Goal: Task Accomplishment & Management: Manage account settings

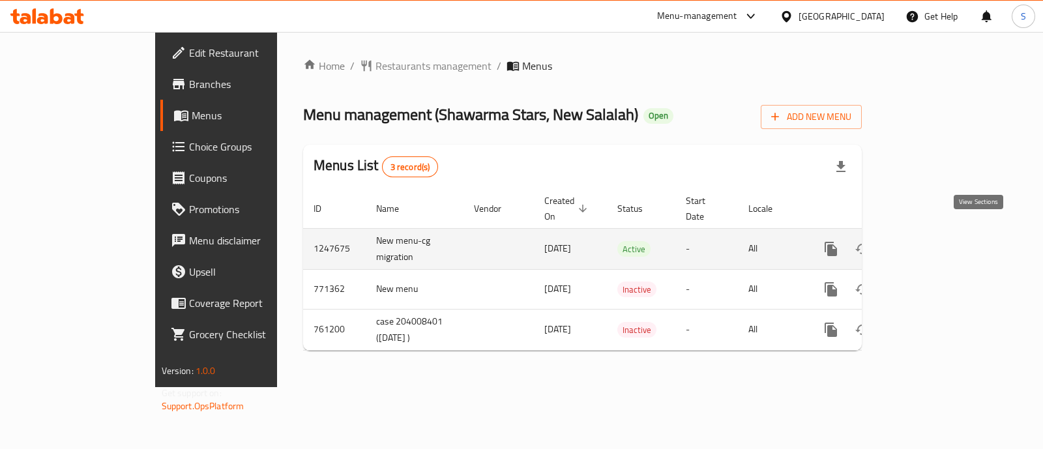
click at [940, 233] on link "enhanced table" at bounding box center [924, 248] width 31 height 31
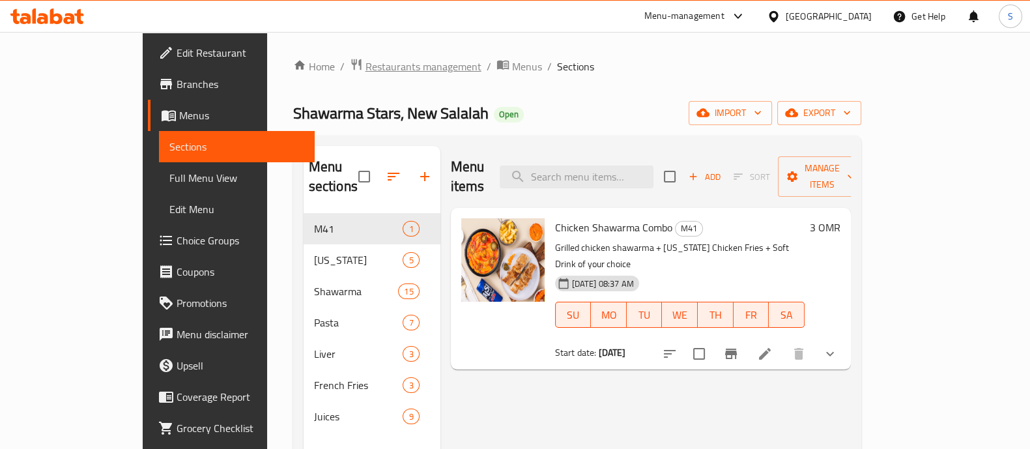
click at [366, 66] on span "Restaurants management" at bounding box center [424, 67] width 116 height 16
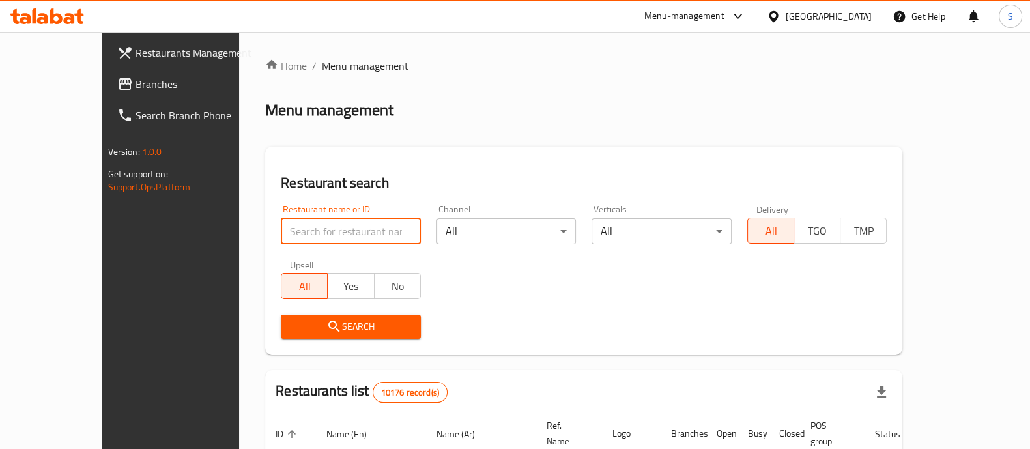
click at [281, 231] on input "search" at bounding box center [351, 231] width 140 height 26
type input "ه"
type input "u"
type input "izz tea"
click button "Search" at bounding box center [351, 327] width 140 height 24
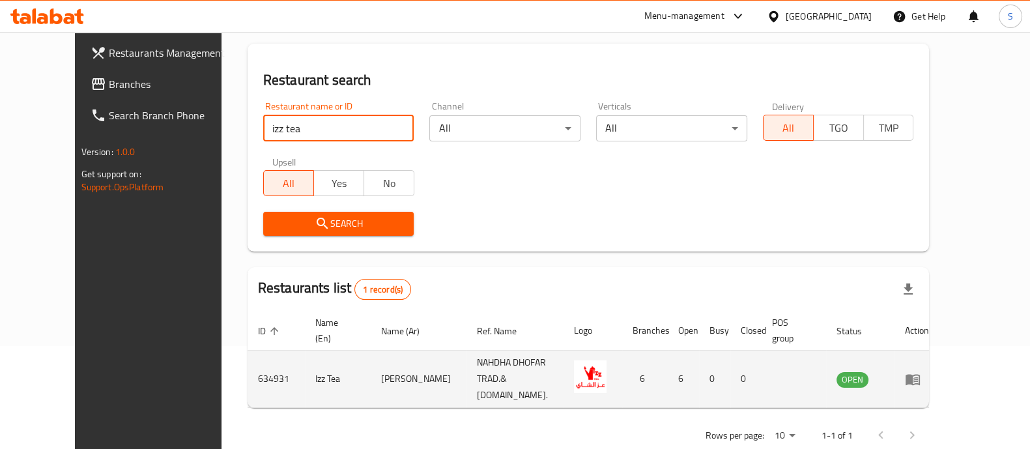
scroll to position [106, 0]
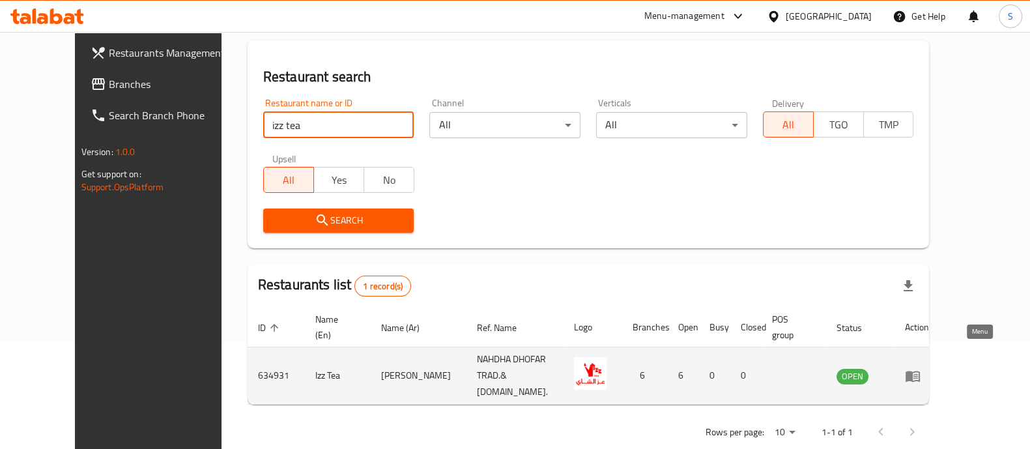
click at [920, 371] on icon "enhanced table" at bounding box center [913, 376] width 14 height 11
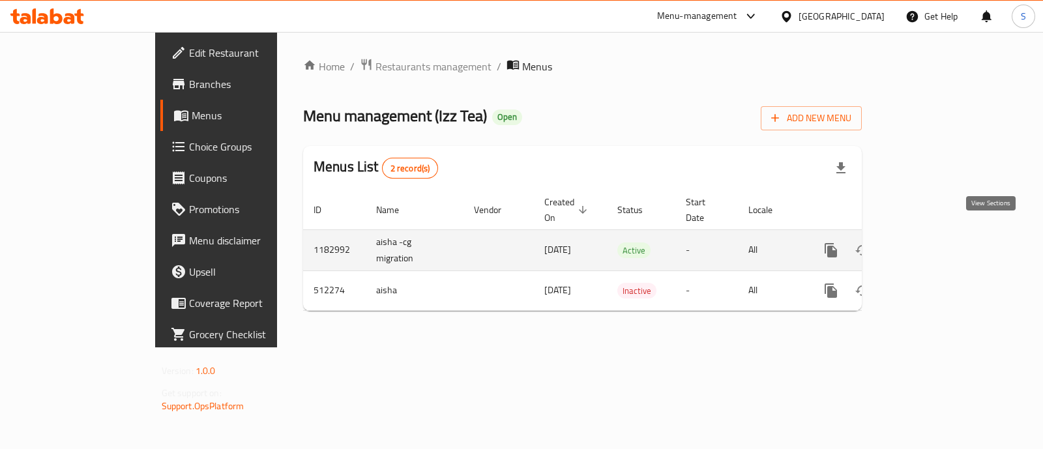
click at [933, 242] on icon "enhanced table" at bounding box center [925, 250] width 16 height 16
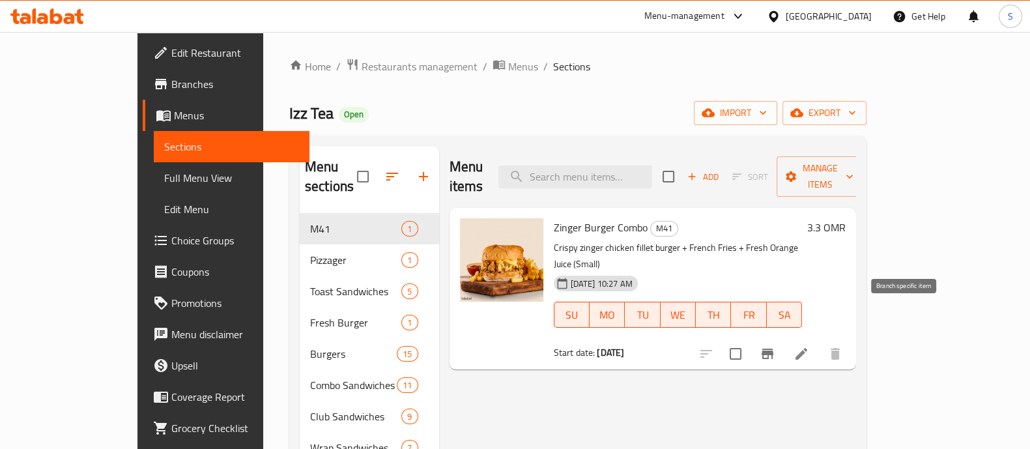
click at [775, 346] on icon "Branch-specific-item" at bounding box center [768, 354] width 16 height 16
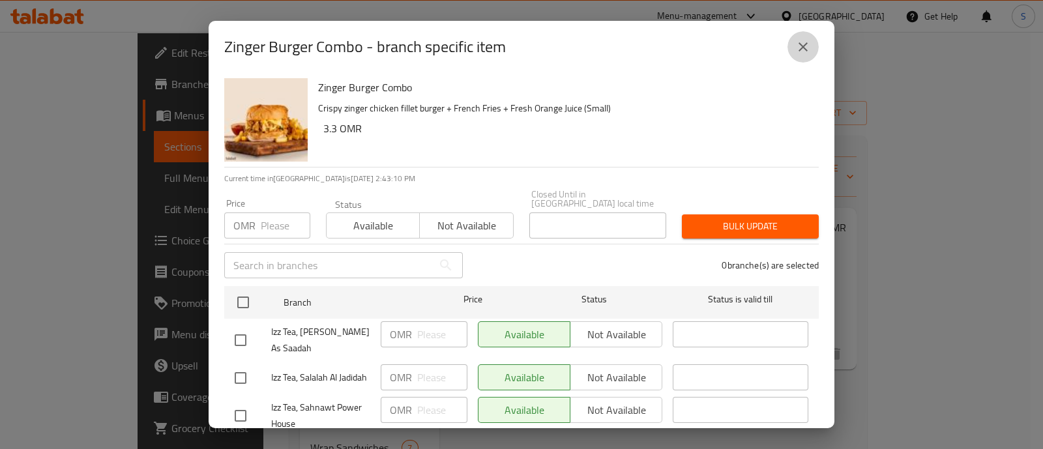
click at [802, 50] on icon "close" at bounding box center [803, 47] width 16 height 16
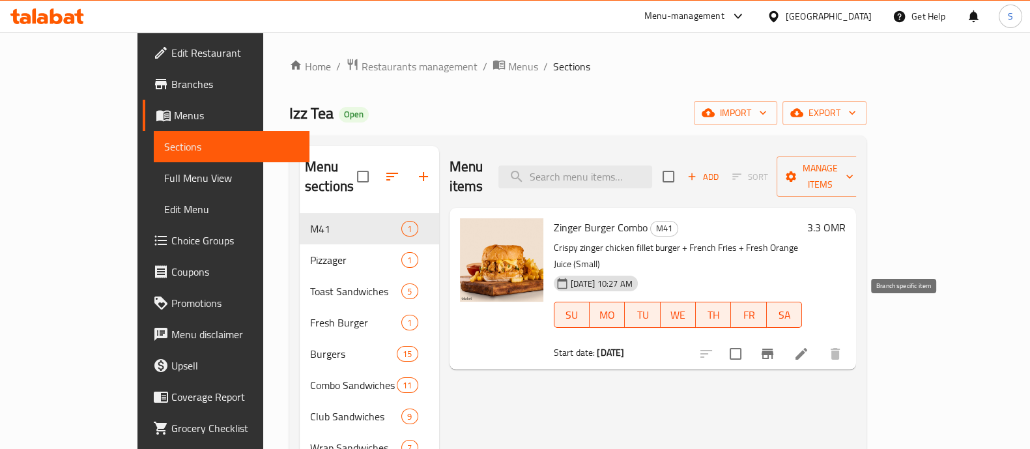
click at [783, 338] on button "Branch-specific-item" at bounding box center [767, 353] width 31 height 31
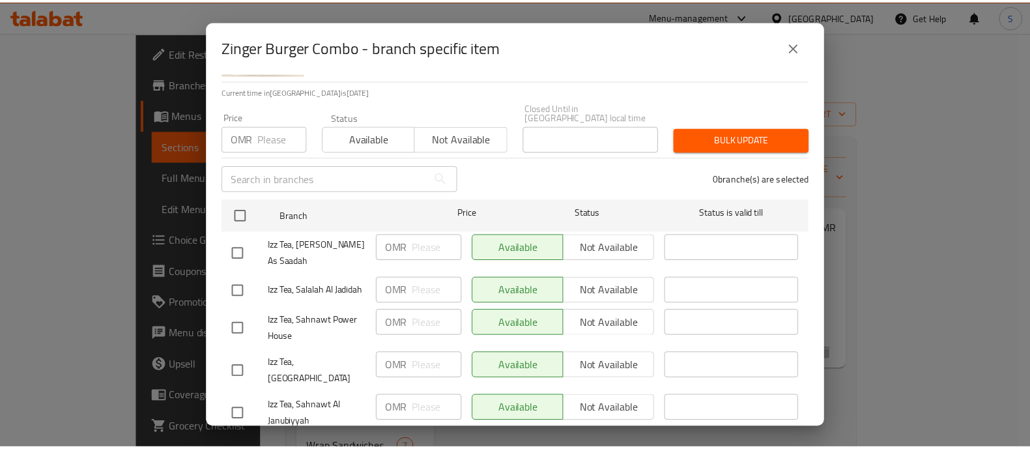
scroll to position [152, 0]
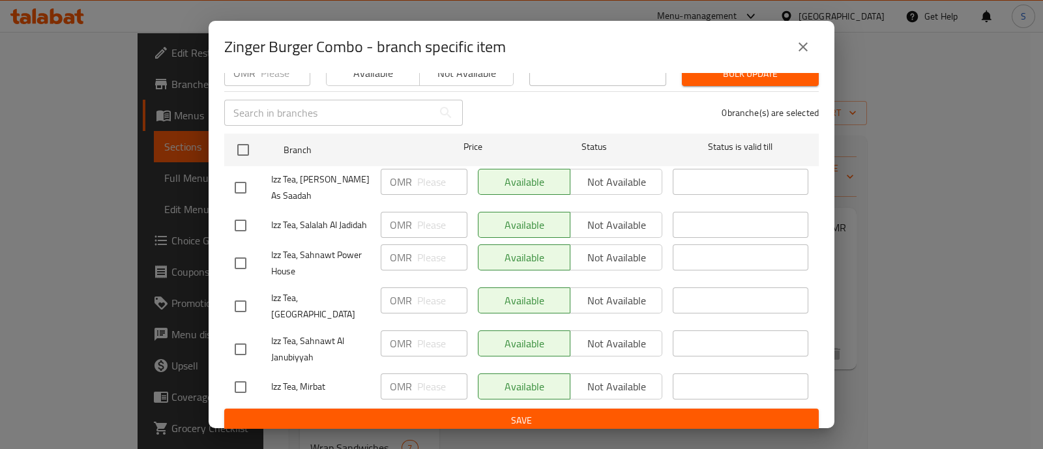
click at [811, 48] on button "close" at bounding box center [802, 46] width 31 height 31
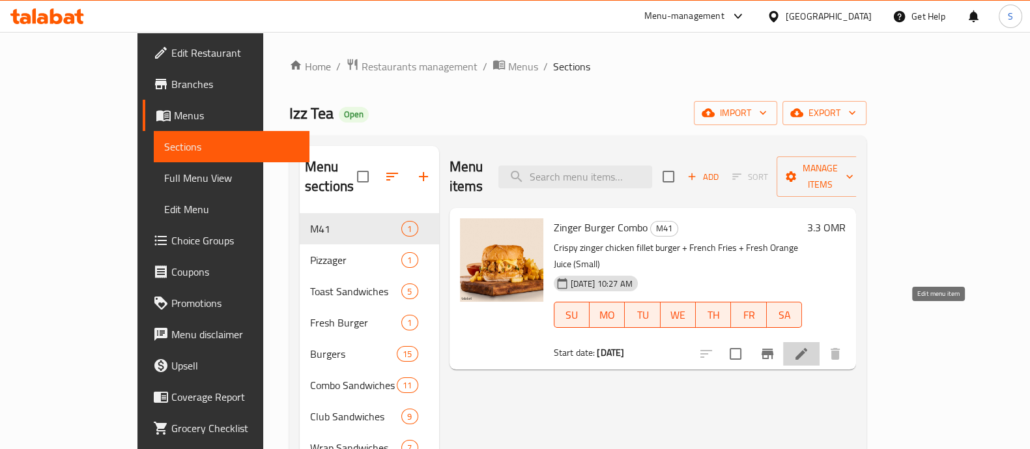
click at [809, 346] on icon at bounding box center [802, 354] width 16 height 16
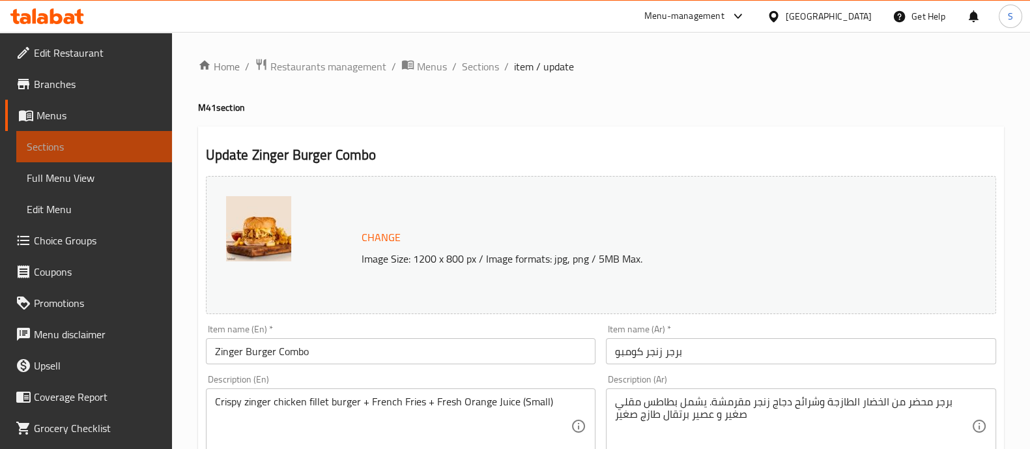
click at [95, 145] on span "Sections" at bounding box center [94, 147] width 135 height 16
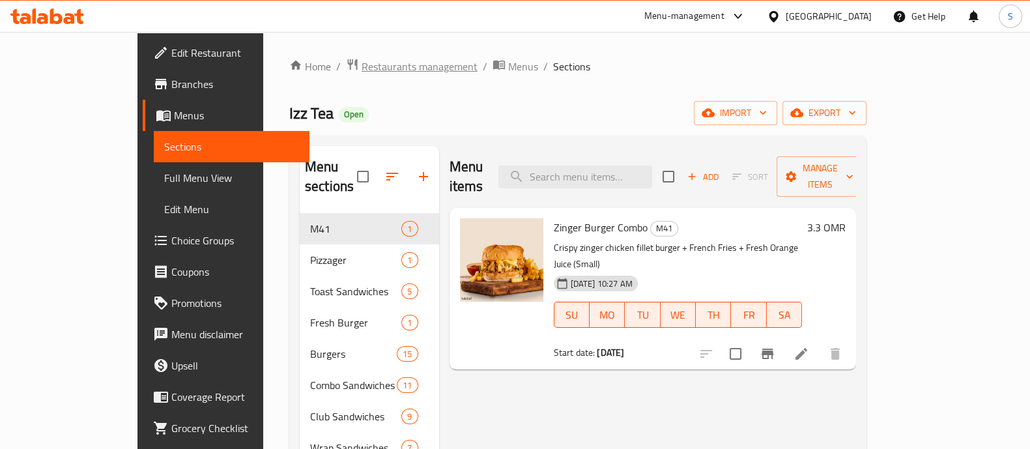
click at [362, 61] on span "Restaurants management" at bounding box center [420, 67] width 116 height 16
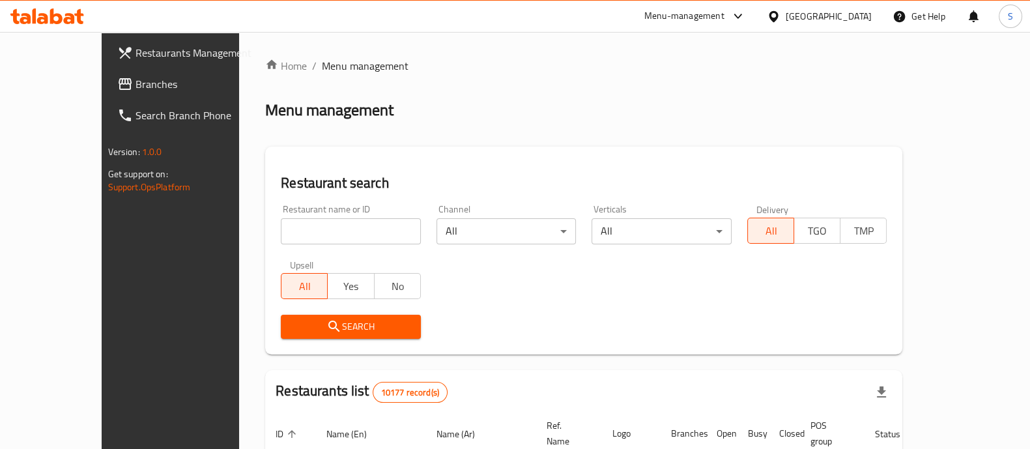
click at [281, 240] on input "search" at bounding box center [351, 231] width 140 height 26
type input "12 june"
click at [313, 324] on span "Search" at bounding box center [350, 327] width 119 height 16
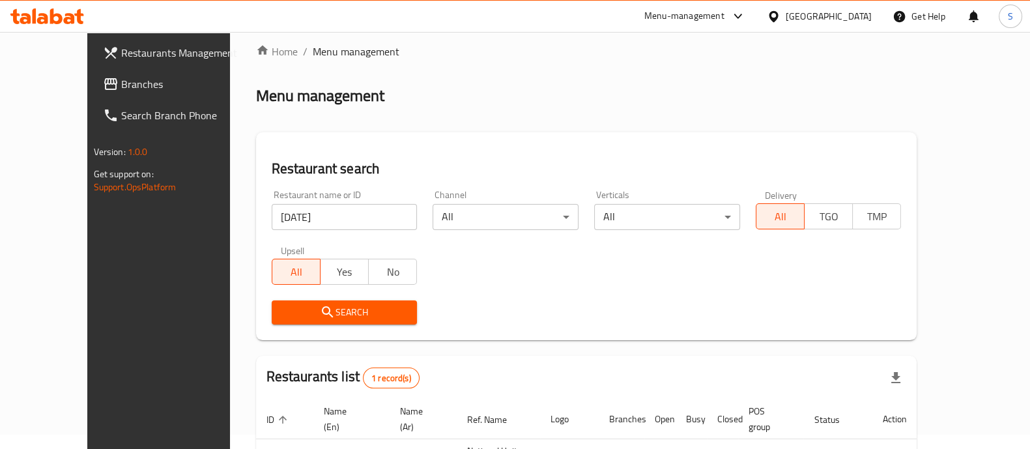
scroll to position [121, 0]
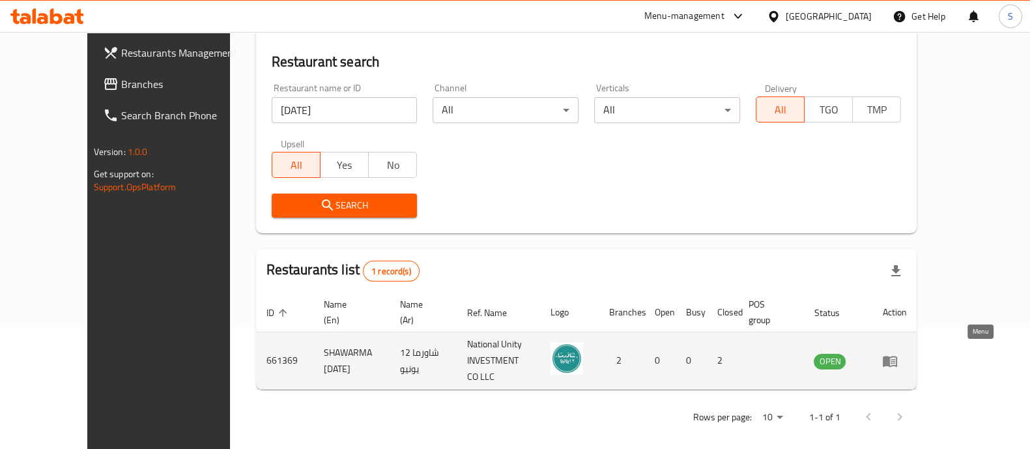
click at [897, 360] on icon "enhanced table" at bounding box center [890, 361] width 14 height 11
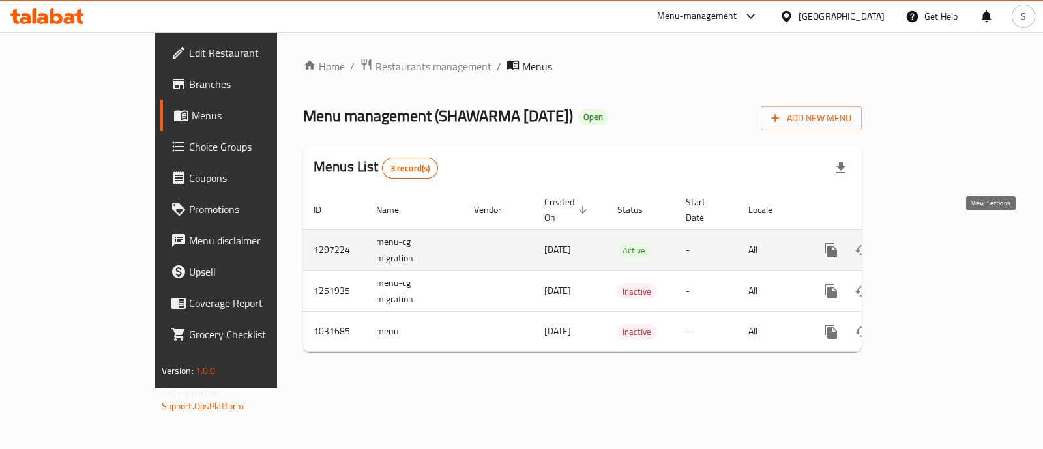
click at [933, 242] on icon "enhanced table" at bounding box center [925, 250] width 16 height 16
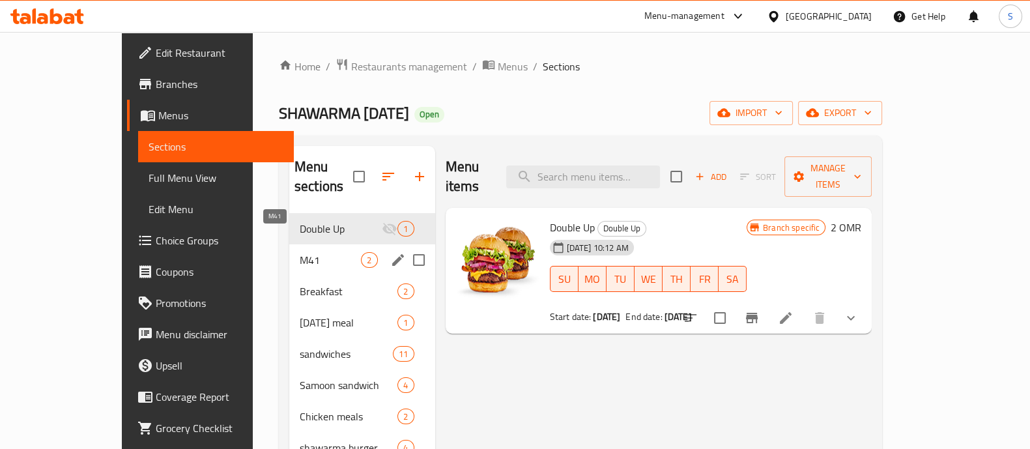
click at [300, 252] on span "M41" at bounding box center [330, 260] width 61 height 16
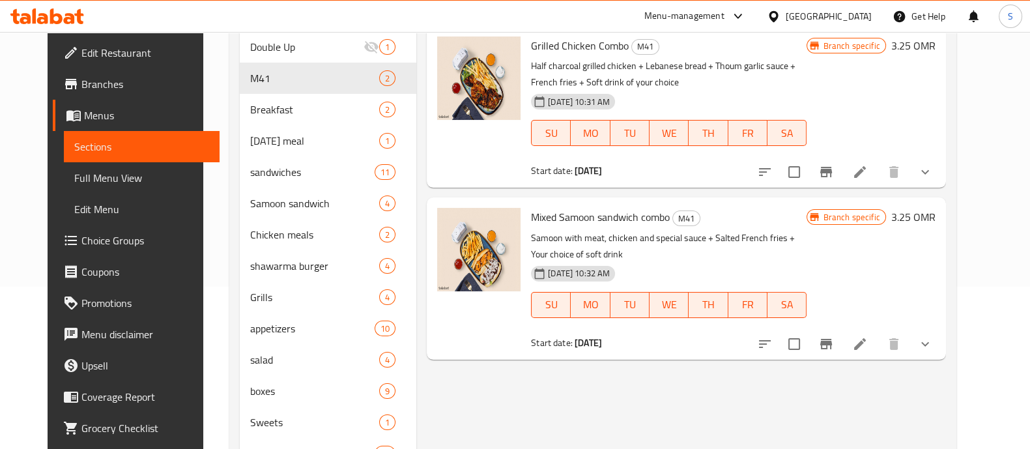
scroll to position [81, 0]
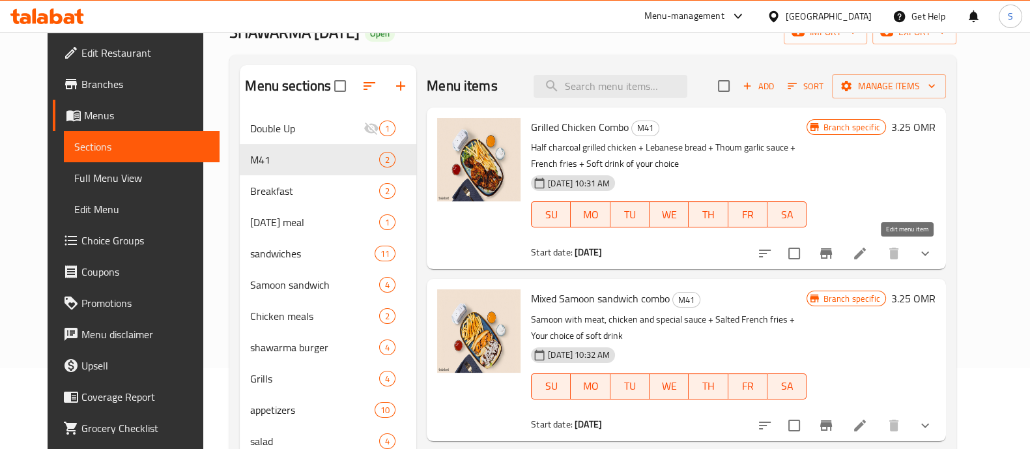
click at [868, 249] on icon at bounding box center [860, 254] width 16 height 16
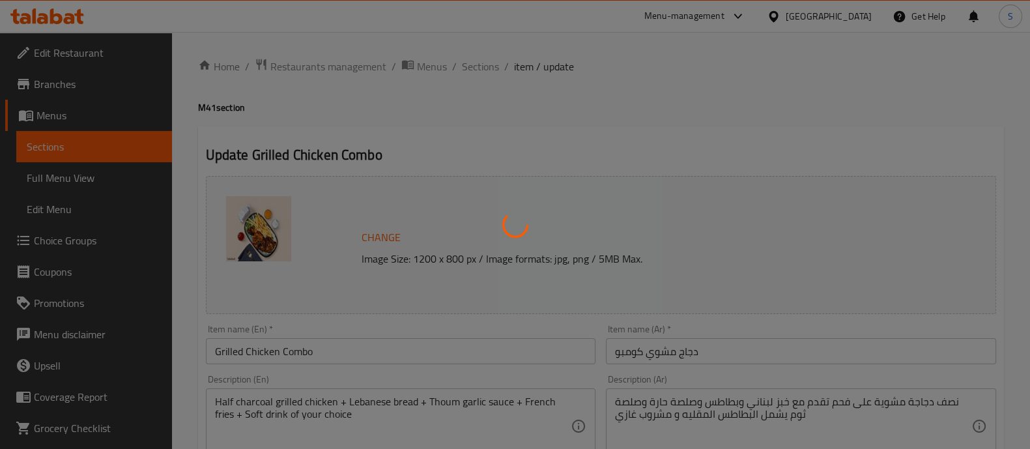
type input "اختيارك من المشروب:"
type input "1"
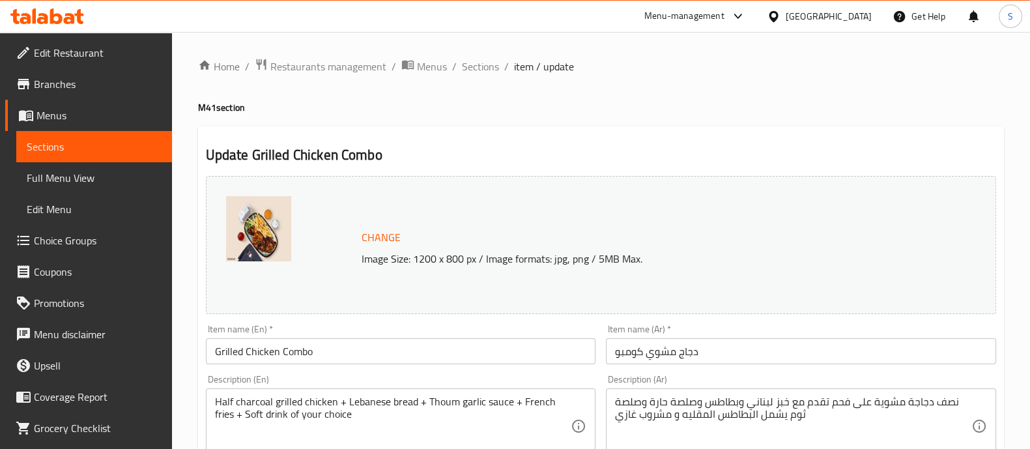
click at [734, 112] on h4 "M41 section" at bounding box center [601, 107] width 806 height 13
click at [487, 67] on span "Sections" at bounding box center [480, 67] width 37 height 16
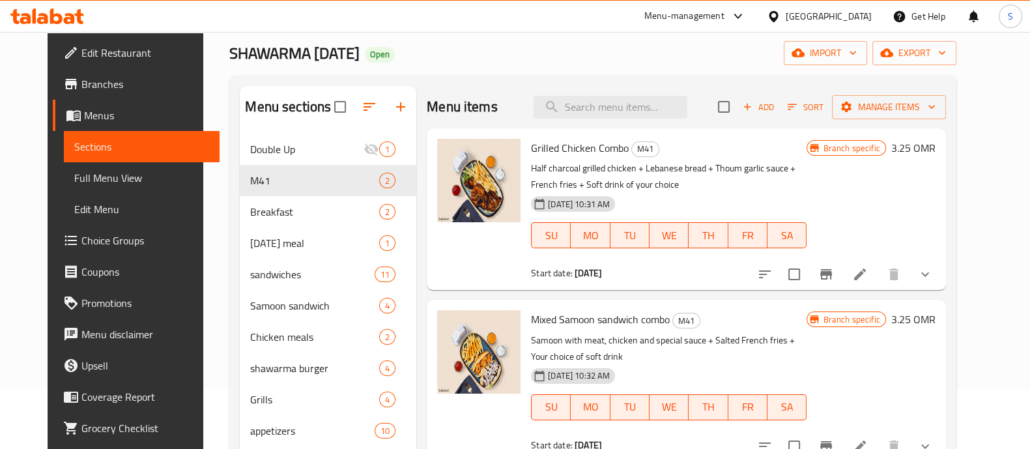
scroll to position [162, 0]
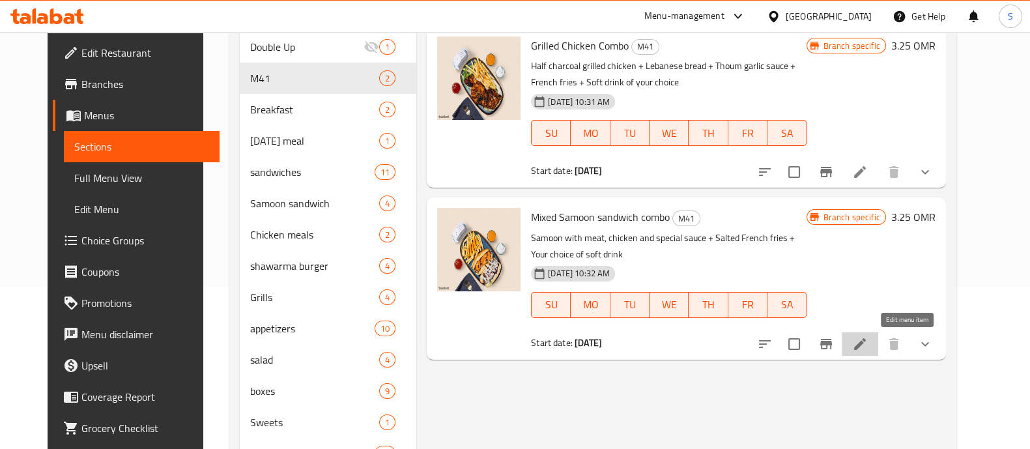
click at [868, 341] on icon at bounding box center [860, 344] width 16 height 16
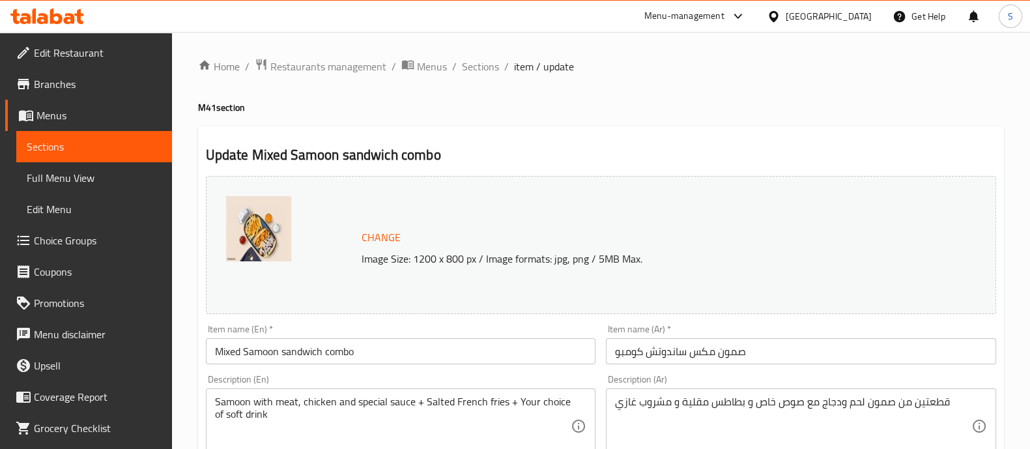
click at [76, 18] on icon at bounding box center [47, 16] width 74 height 16
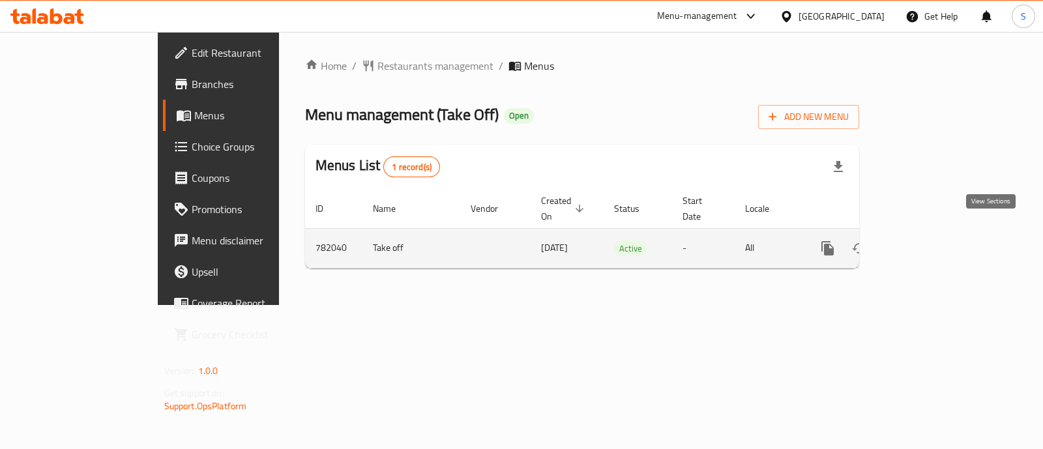
click at [929, 240] on icon "enhanced table" at bounding box center [922, 248] width 16 height 16
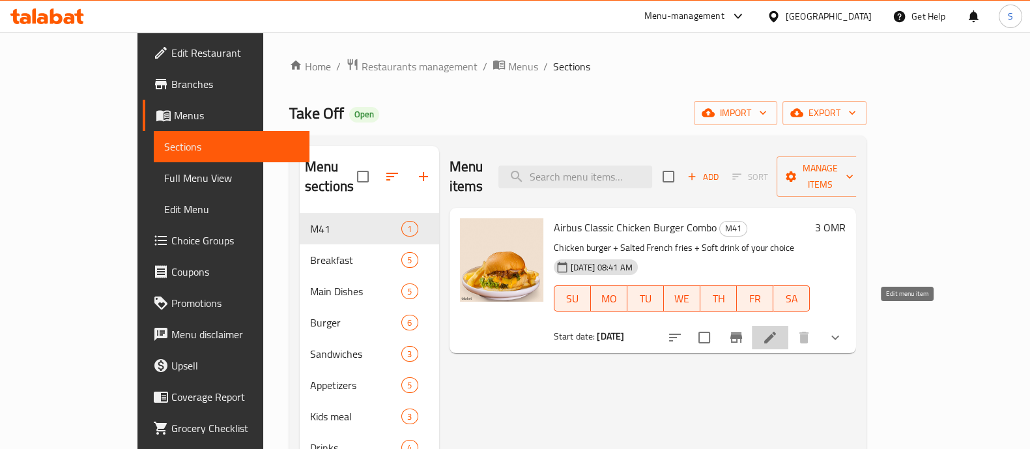
click at [778, 330] on icon at bounding box center [770, 338] width 16 height 16
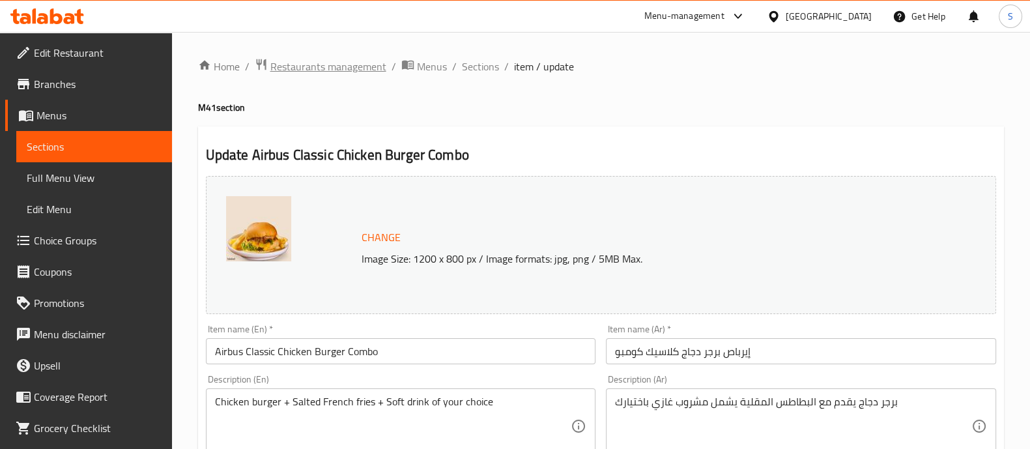
click at [346, 72] on span "Restaurants management" at bounding box center [328, 67] width 116 height 16
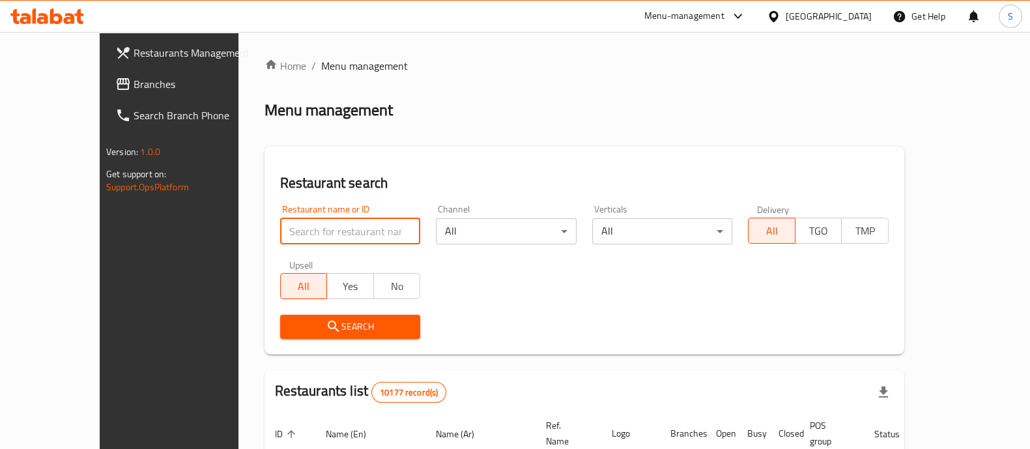
click at [283, 233] on input "search" at bounding box center [350, 231] width 141 height 26
paste input "645591"
type input "645591"
click button "Search" at bounding box center [350, 327] width 141 height 24
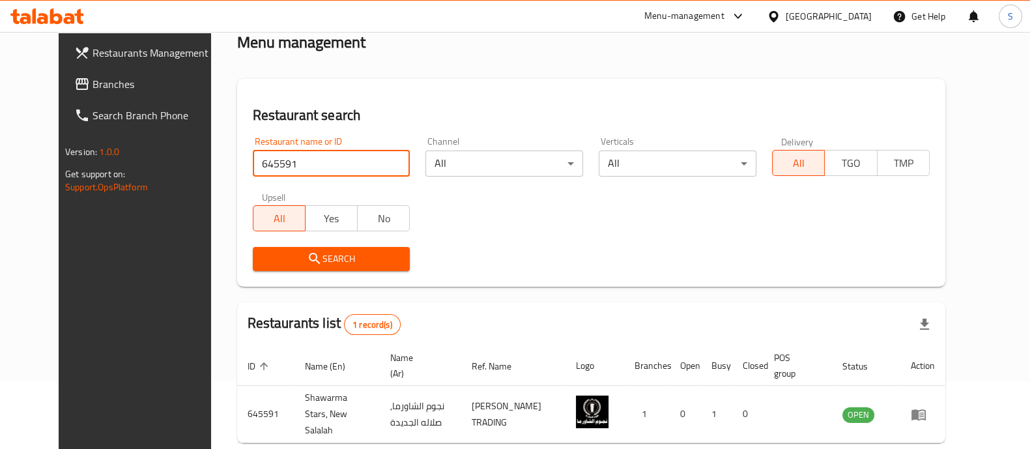
scroll to position [121, 0]
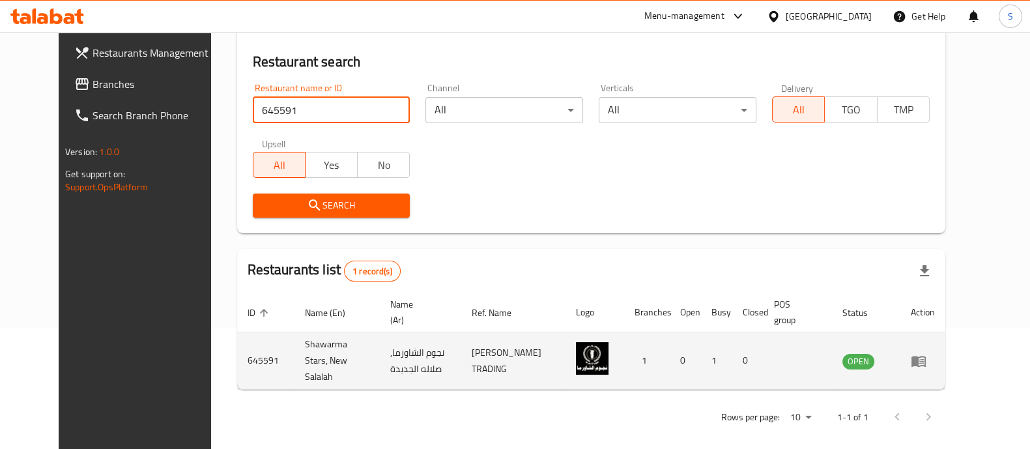
click at [946, 343] on td "enhanced table" at bounding box center [923, 360] width 45 height 57
click at [924, 359] on icon "enhanced table" at bounding box center [921, 361] width 5 height 5
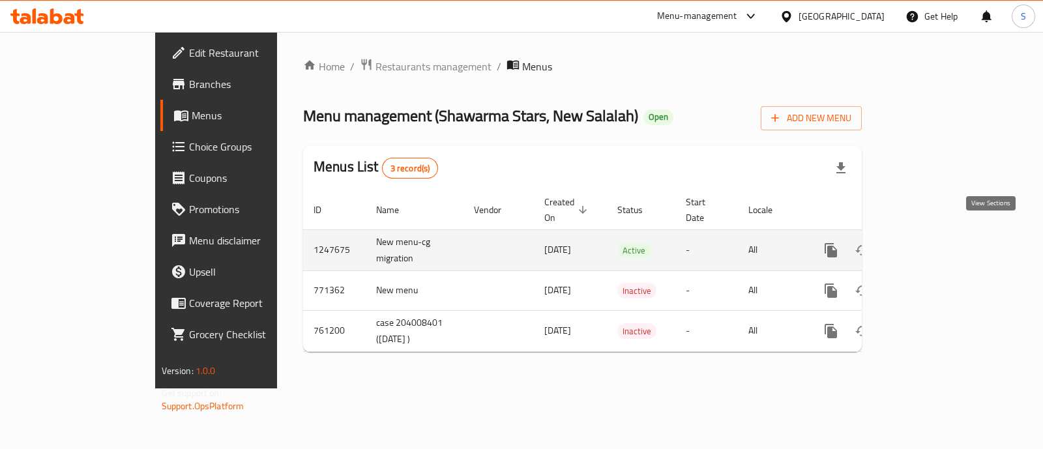
click at [933, 242] on icon "enhanced table" at bounding box center [925, 250] width 16 height 16
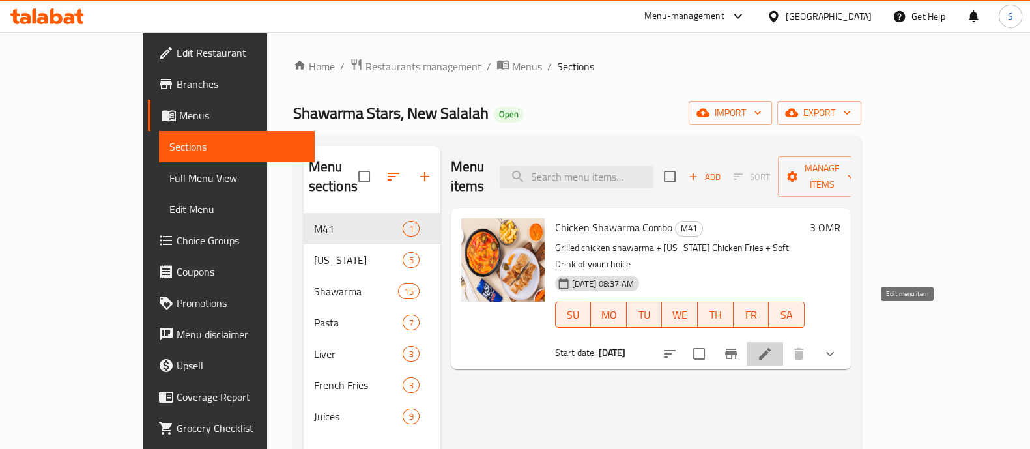
click at [773, 346] on icon at bounding box center [765, 354] width 16 height 16
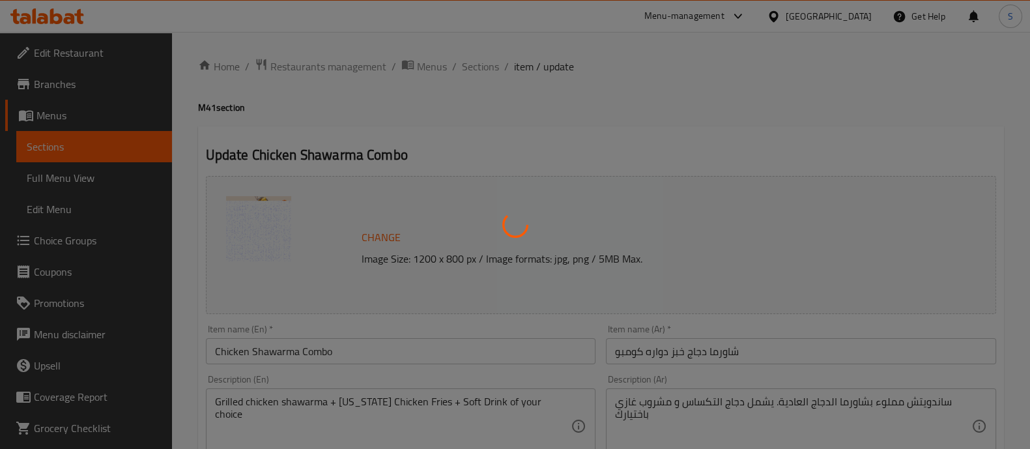
type input "اختيارك من المشروب:"
type input "1"
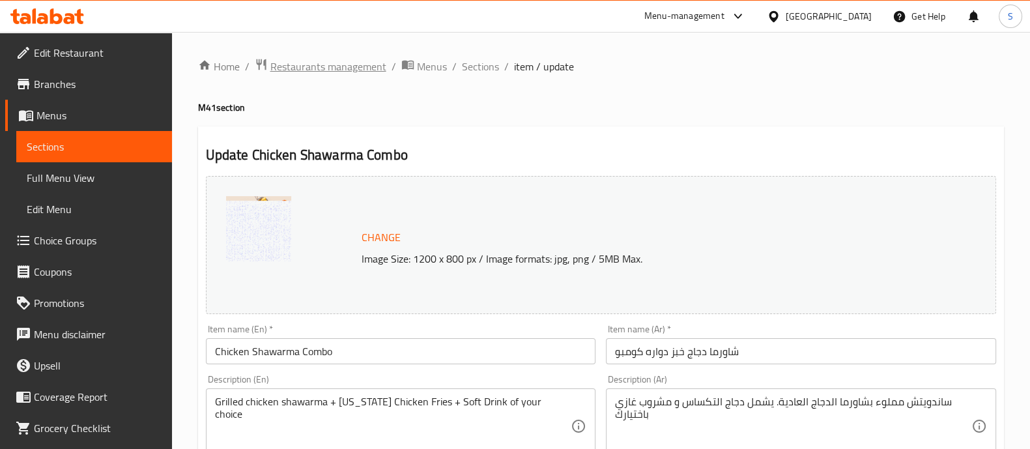
click at [348, 68] on span "Restaurants management" at bounding box center [328, 67] width 116 height 16
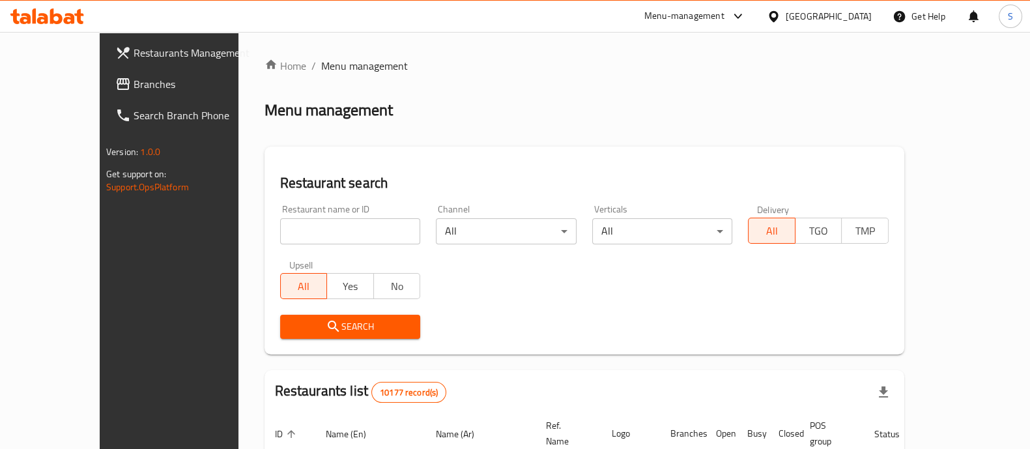
click at [323, 240] on input "search" at bounding box center [350, 231] width 141 height 26
type input "rookie cafe"
click at [323, 331] on span "Search" at bounding box center [351, 327] width 120 height 16
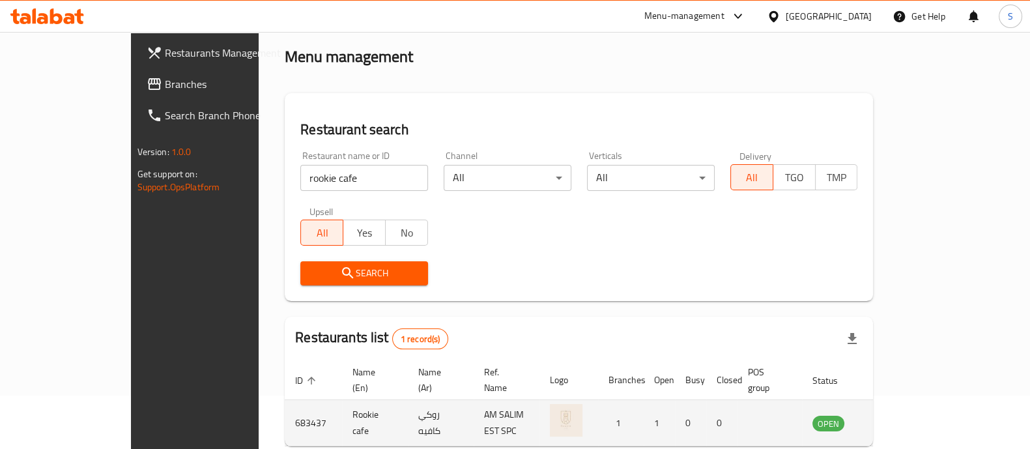
scroll to position [106, 0]
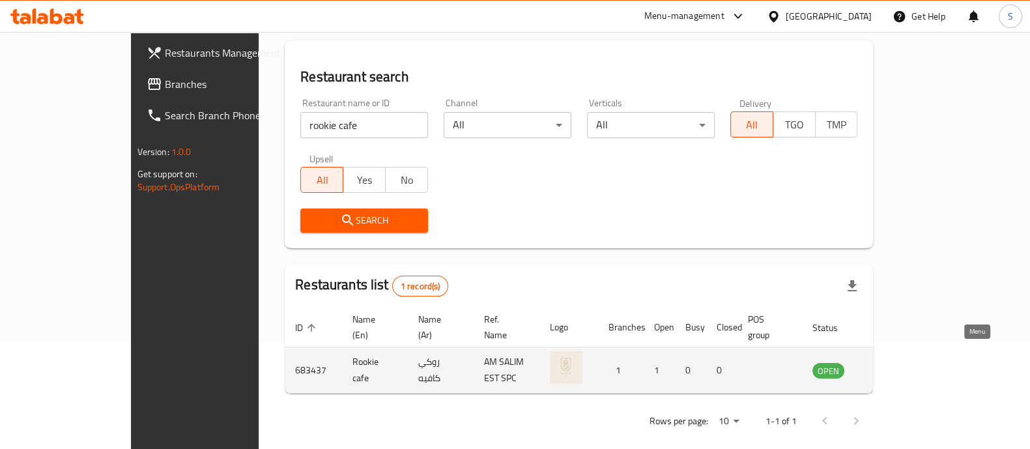
click at [896, 366] on icon "enhanced table" at bounding box center [889, 371] width 14 height 11
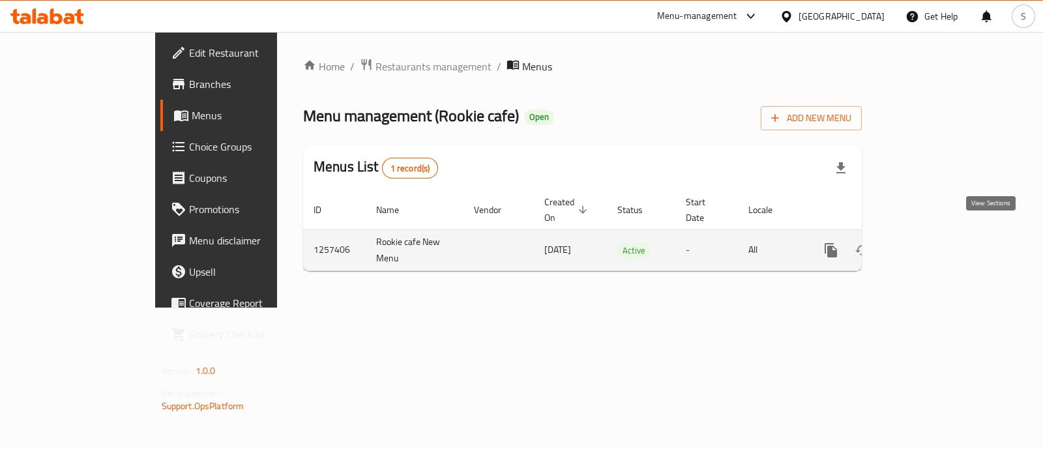
click at [940, 239] on link "enhanced table" at bounding box center [924, 250] width 31 height 31
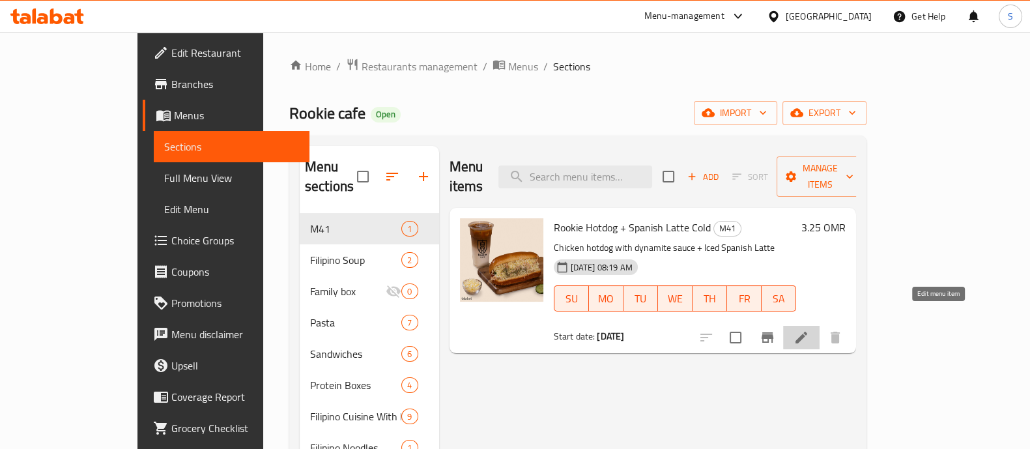
click at [807, 332] on icon at bounding box center [802, 338] width 12 height 12
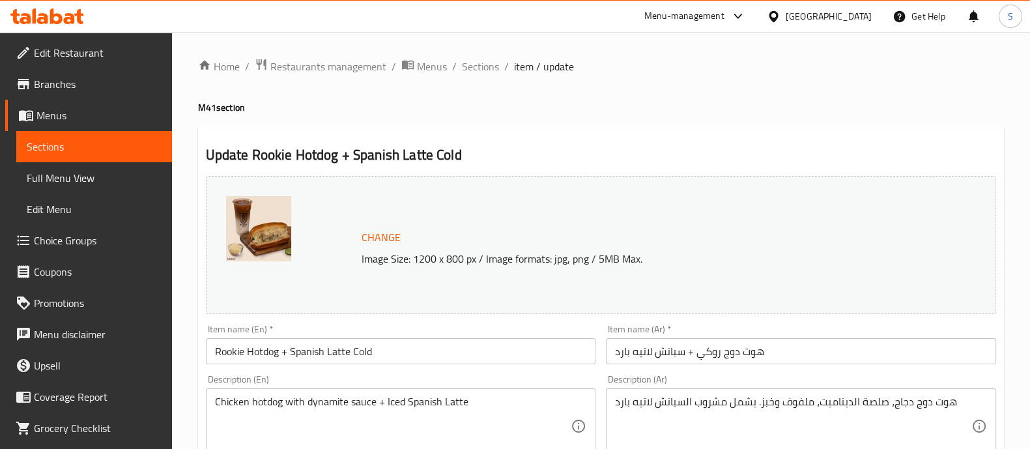
click at [710, 109] on h4 "M41 section" at bounding box center [601, 107] width 806 height 13
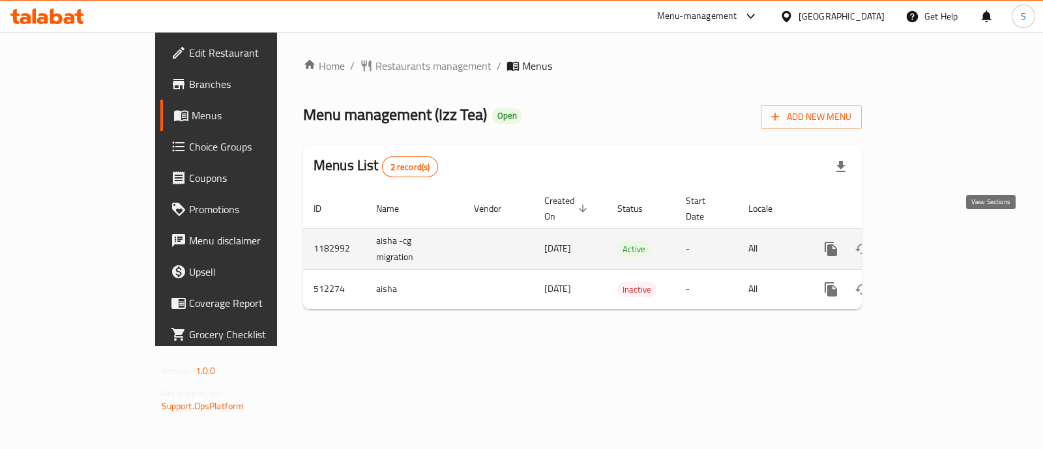
click at [940, 243] on link "enhanced table" at bounding box center [924, 248] width 31 height 31
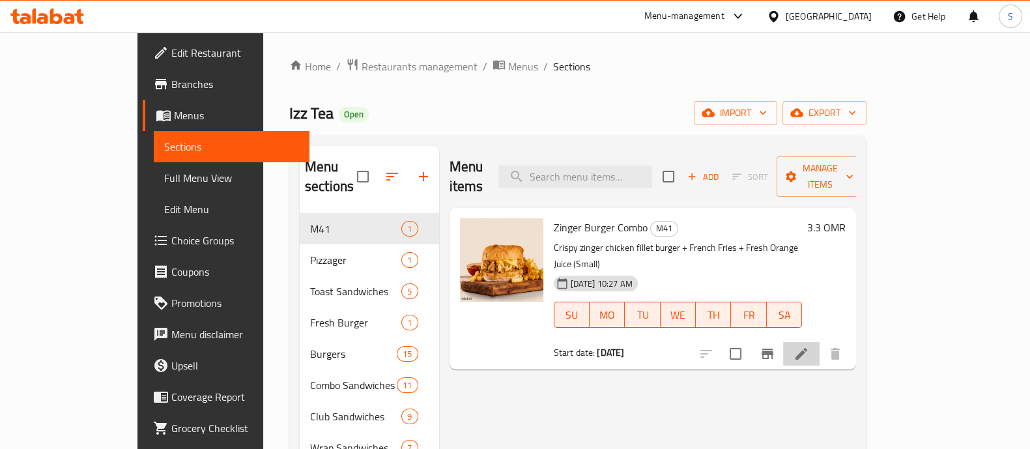
click at [820, 342] on li at bounding box center [801, 353] width 36 height 23
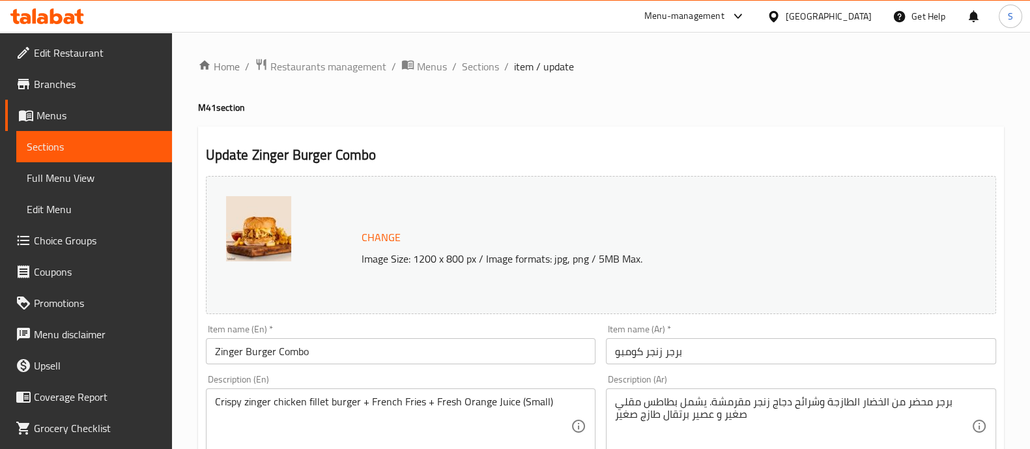
click at [70, 18] on icon at bounding box center [69, 18] width 11 height 11
